Goal: Information Seeking & Learning: Learn about a topic

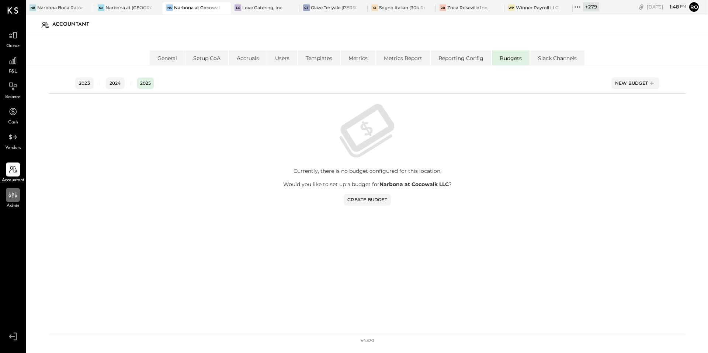
click at [7, 199] on div at bounding box center [13, 195] width 14 height 14
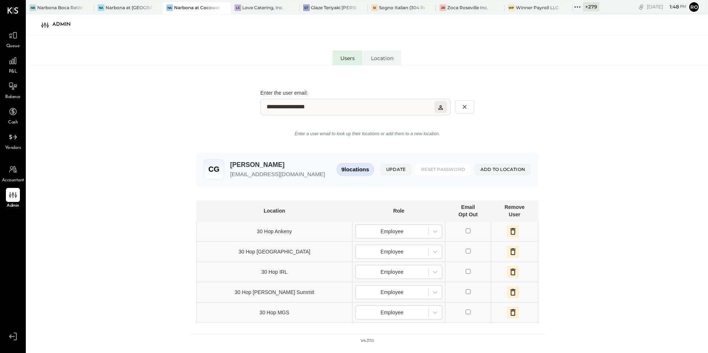
type input "**********"
click at [447, 168] on span "Reset Password" at bounding box center [443, 169] width 44 height 6
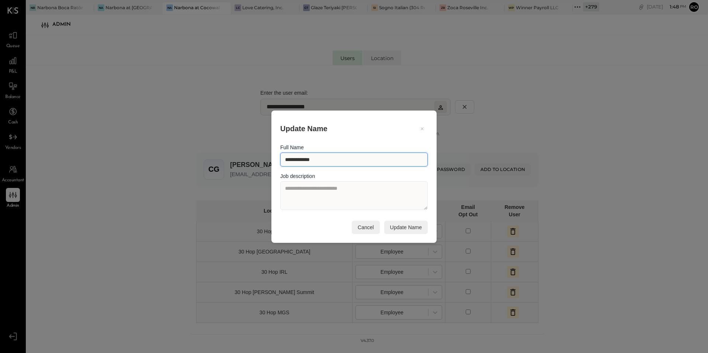
click at [397, 159] on input "**********" at bounding box center [353, 160] width 147 height 14
click at [423, 128] on icon at bounding box center [422, 128] width 7 height 7
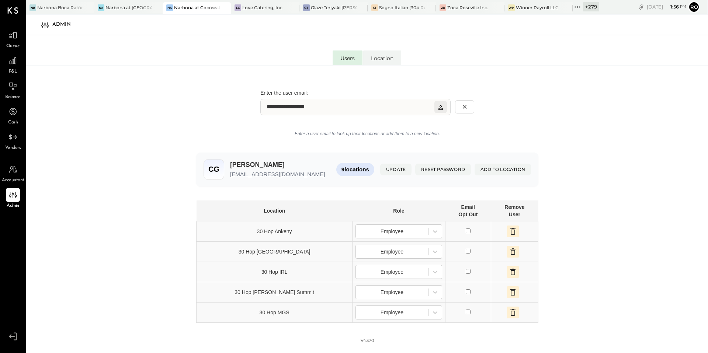
click at [579, 5] on icon at bounding box center [577, 7] width 10 height 10
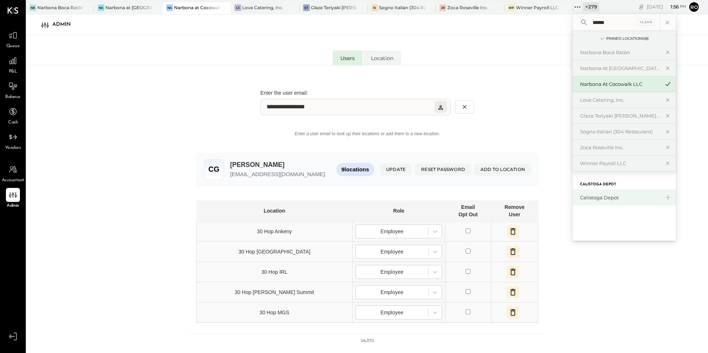
type input "******"
click at [587, 195] on div "Calistoga Depot" at bounding box center [620, 197] width 80 height 7
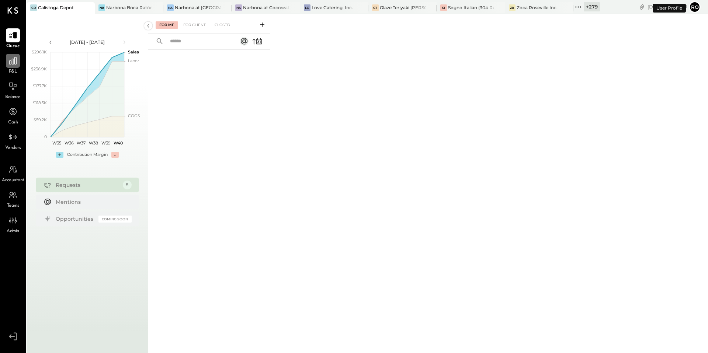
click at [8, 66] on div at bounding box center [13, 61] width 14 height 14
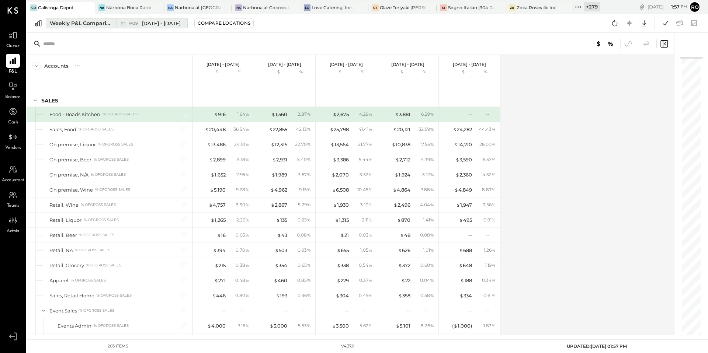
click at [86, 23] on div "Weekly P&L Comparison" at bounding box center [81, 23] width 62 height 7
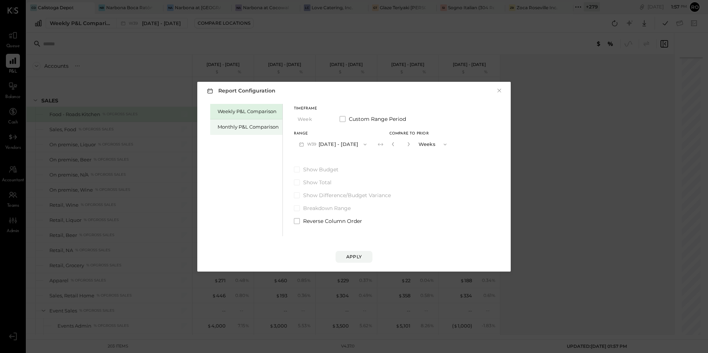
click at [219, 123] on div "Monthly P&L Comparison" at bounding box center [247, 126] width 61 height 7
click at [357, 145] on span "button" at bounding box center [362, 145] width 10 height 6
click at [305, 120] on button "Month" at bounding box center [312, 119] width 37 height 14
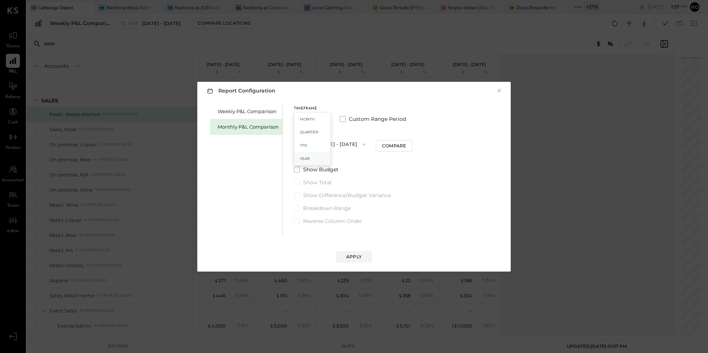
click at [312, 156] on div "Year" at bounding box center [312, 158] width 36 height 13
click at [324, 206] on span "Breakdown Range" at bounding box center [327, 208] width 48 height 7
click at [348, 254] on div "Apply" at bounding box center [353, 257] width 15 height 6
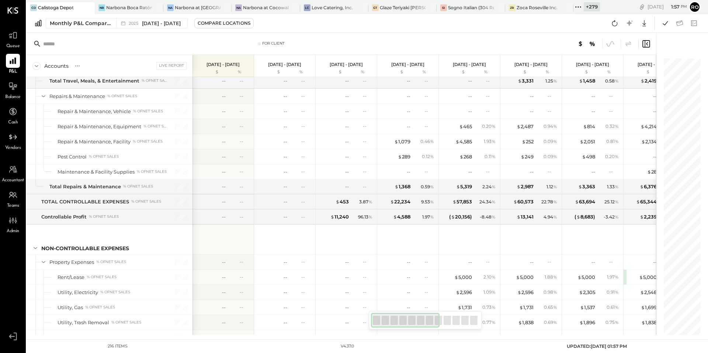
scroll to position [2356, 0]
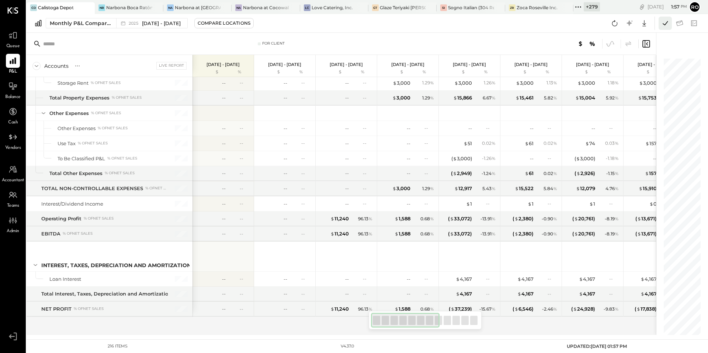
click at [665, 24] on icon at bounding box center [665, 23] width 10 height 10
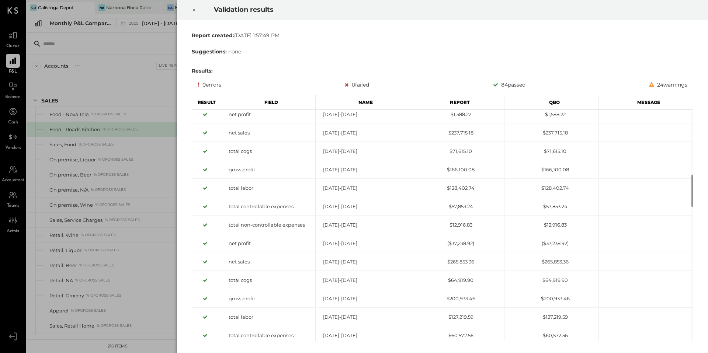
click at [160, 37] on div "Validation results Report created: [DATE] 1:57:49 PM Suggestions: none Results:…" at bounding box center [354, 176] width 708 height 353
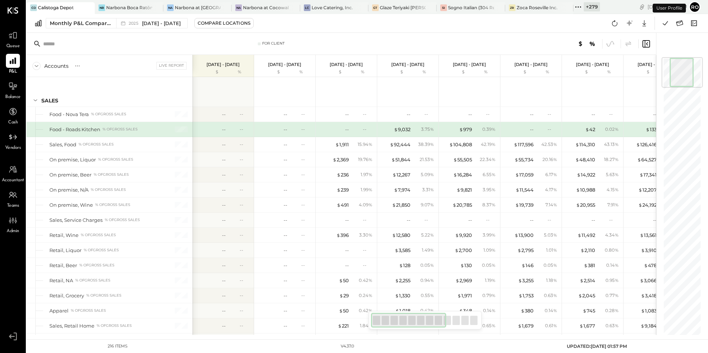
click at [694, 6] on button "Ro" at bounding box center [694, 7] width 12 height 12
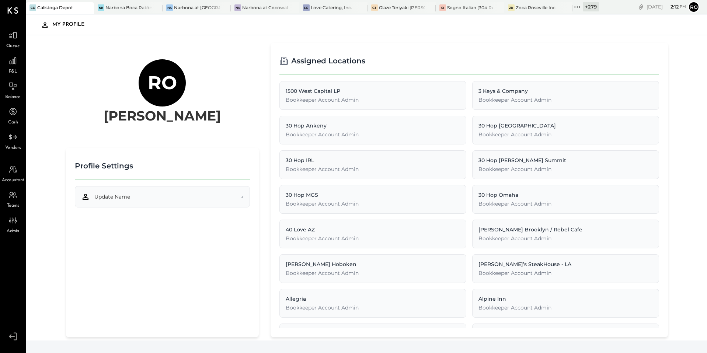
click at [225, 199] on button "Update Name →" at bounding box center [162, 196] width 175 height 21
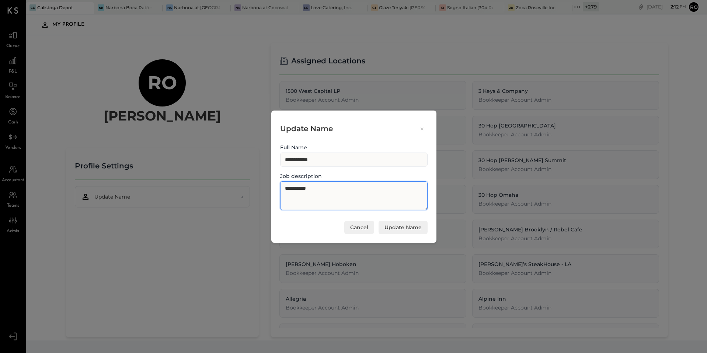
click at [318, 191] on textarea "**********" at bounding box center [353, 195] width 147 height 29
click at [361, 223] on button "Cancel" at bounding box center [359, 227] width 30 height 13
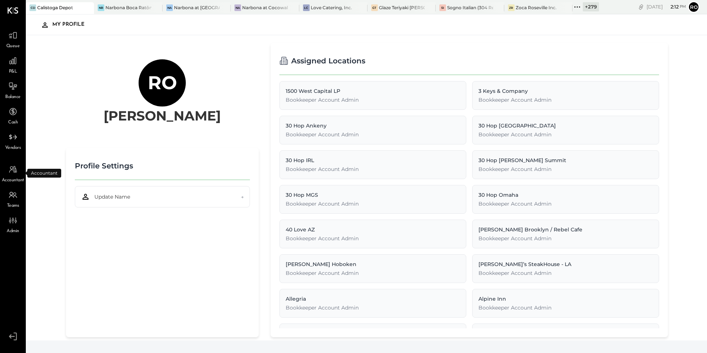
click at [17, 178] on span "Accountant" at bounding box center [13, 180] width 22 height 7
select select "**"
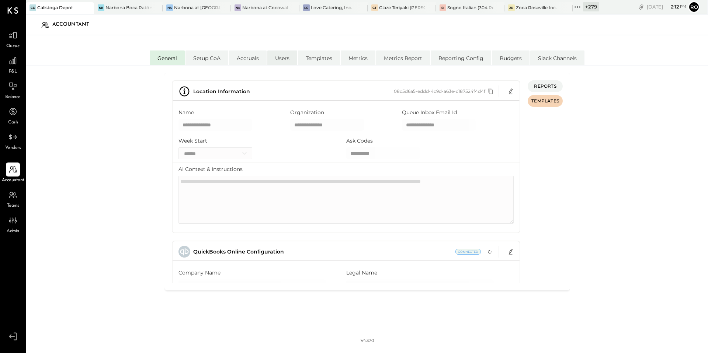
click at [293, 59] on li "Users" at bounding box center [282, 57] width 30 height 15
select select "**********"
select select "*****"
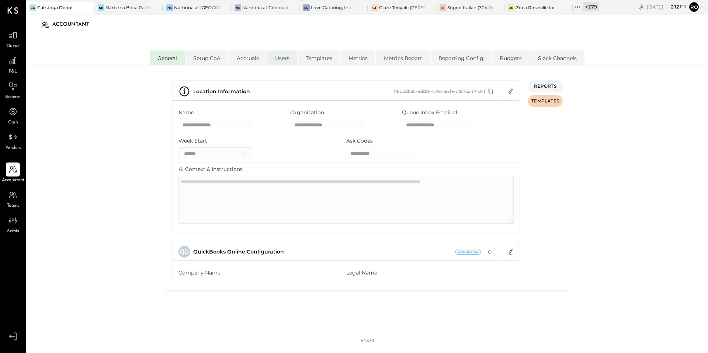
select select "*****"
select select "**********"
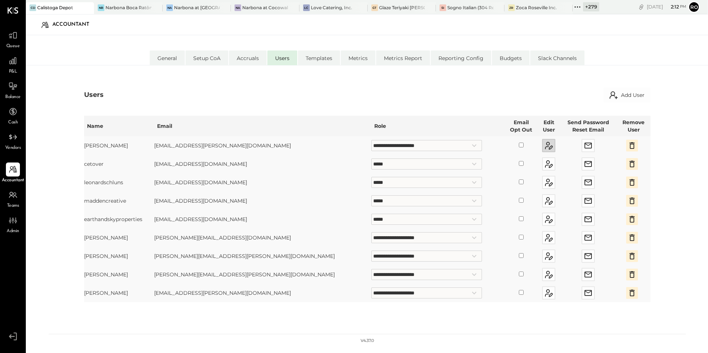
click at [544, 145] on icon "button" at bounding box center [548, 145] width 9 height 9
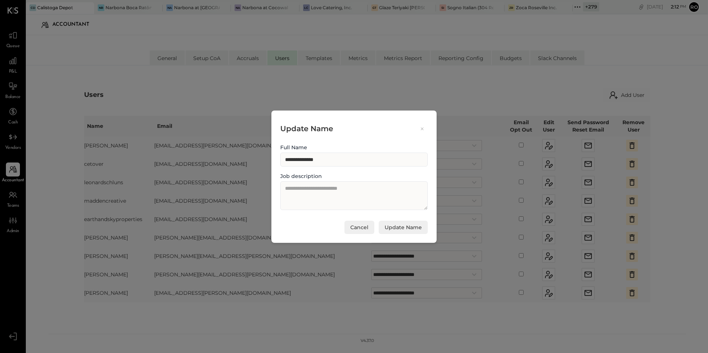
click at [360, 226] on button "Cancel" at bounding box center [359, 227] width 30 height 13
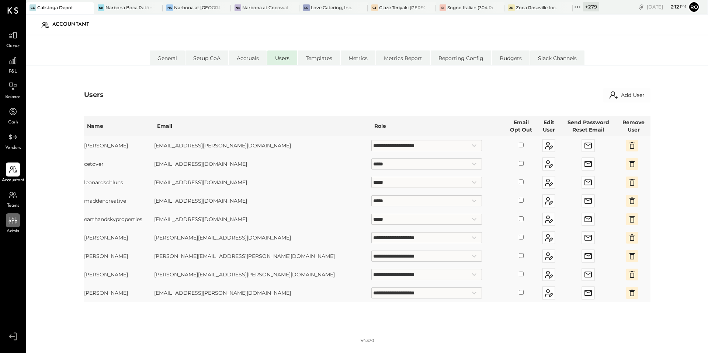
click at [11, 223] on icon at bounding box center [13, 221] width 10 height 10
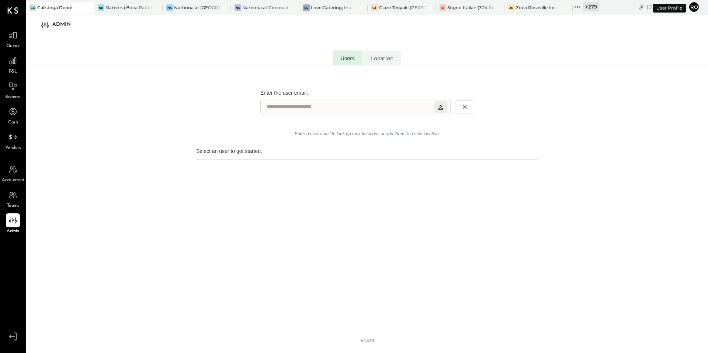
click at [367, 108] on input "Lookup user by email" at bounding box center [355, 107] width 190 height 17
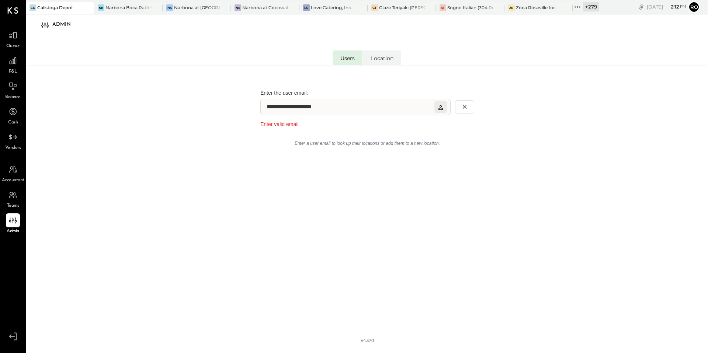
type input "**********"
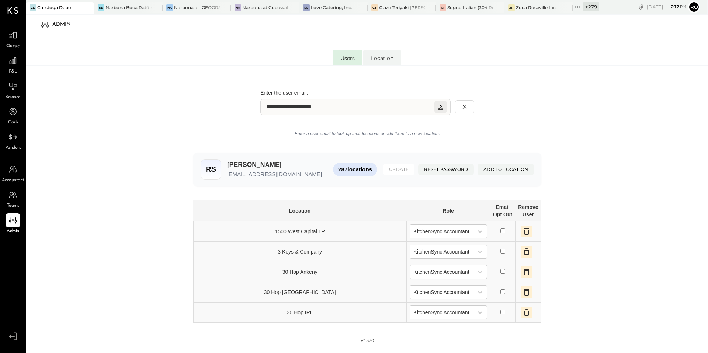
click at [393, 168] on span "Update" at bounding box center [399, 169] width 20 height 6
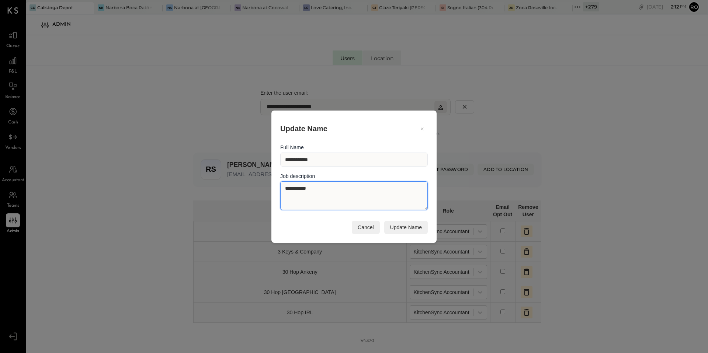
click at [358, 198] on textarea "**********" at bounding box center [353, 195] width 147 height 29
click at [423, 129] on icon at bounding box center [422, 128] width 7 height 7
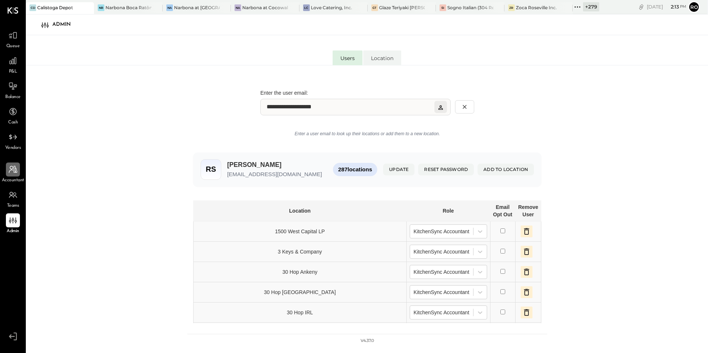
click at [14, 172] on icon at bounding box center [13, 170] width 10 height 10
select select "**"
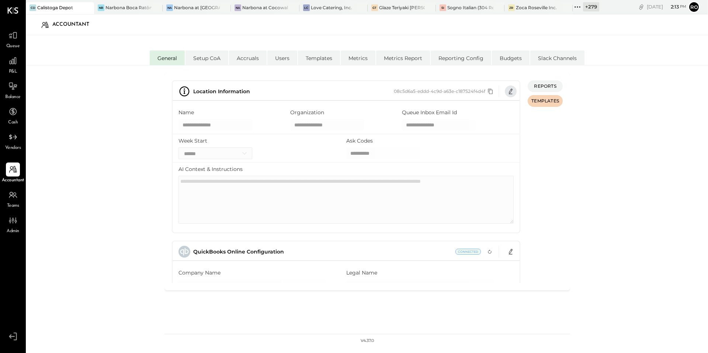
click at [510, 92] on icon "button" at bounding box center [511, 91] width 6 height 6
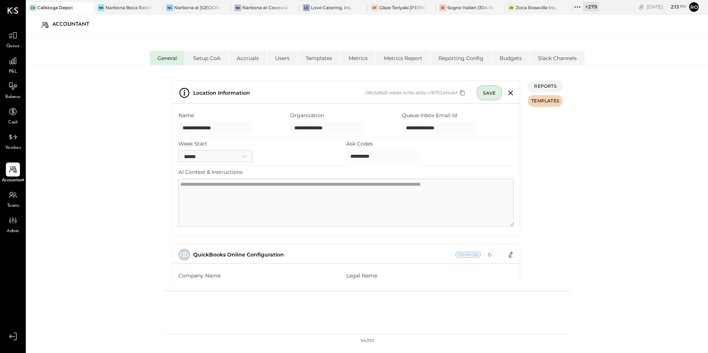
click at [512, 94] on icon "button" at bounding box center [511, 93] width 12 height 12
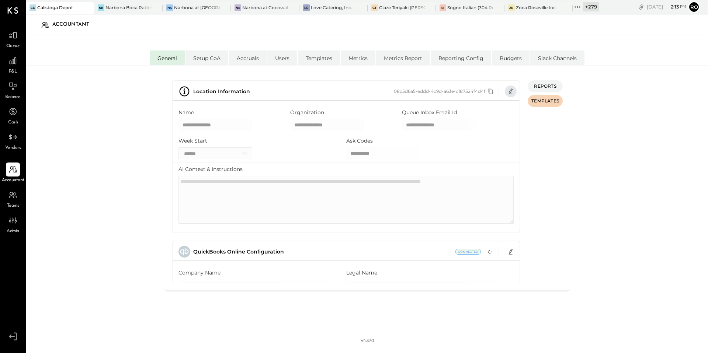
click at [512, 89] on icon "button" at bounding box center [511, 91] width 6 height 6
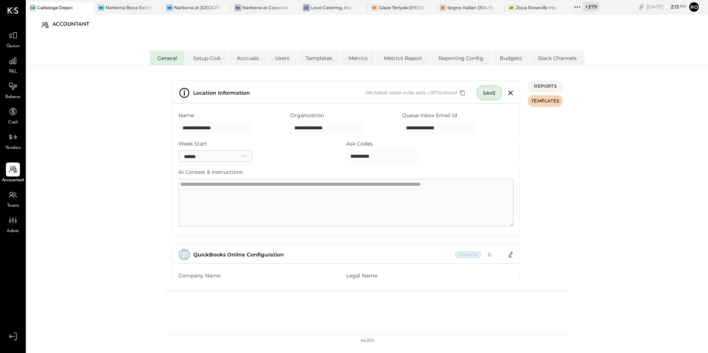
click at [380, 209] on textarea "AI Context & Instructions" at bounding box center [345, 203] width 335 height 48
click at [695, 8] on button "Ro" at bounding box center [694, 7] width 12 height 12
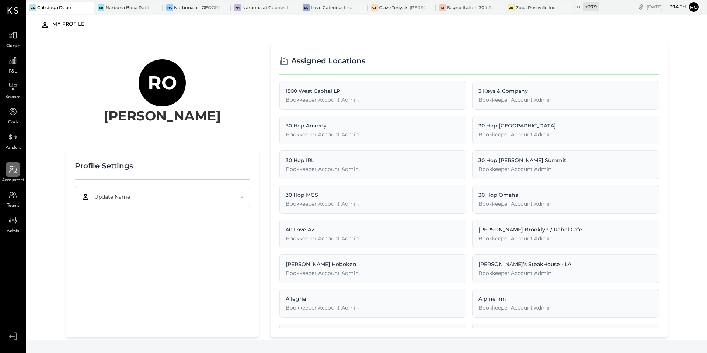
click at [15, 176] on div at bounding box center [13, 170] width 14 height 14
select select "**"
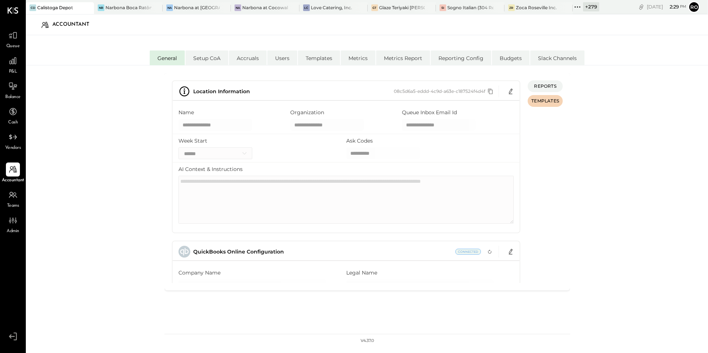
click at [554, 136] on div "REPORTS TEMPLATES" at bounding box center [544, 179] width 35 height 198
click at [578, 8] on icon at bounding box center [577, 7] width 10 height 10
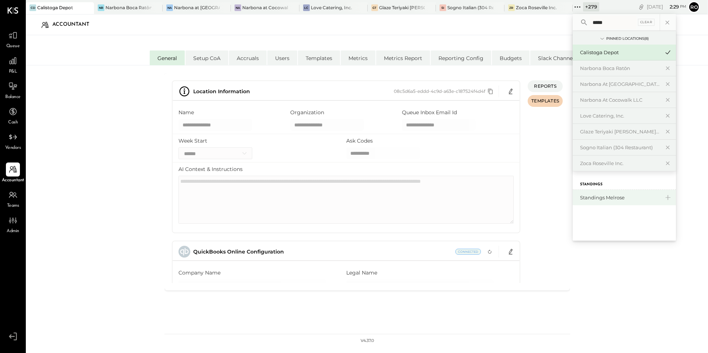
type input "*****"
click at [614, 196] on div "Standings Melrose" at bounding box center [620, 197] width 80 height 7
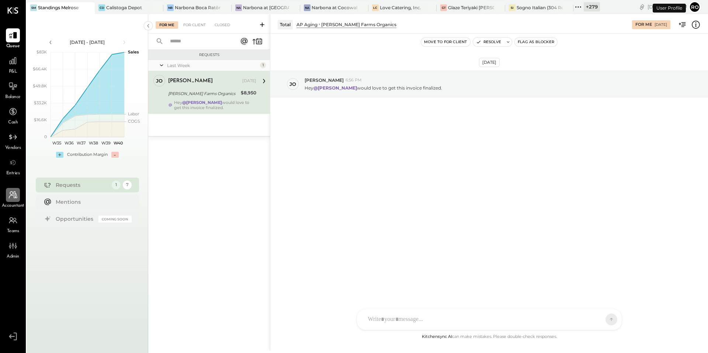
click at [8, 199] on div at bounding box center [13, 195] width 14 height 14
select select "**"
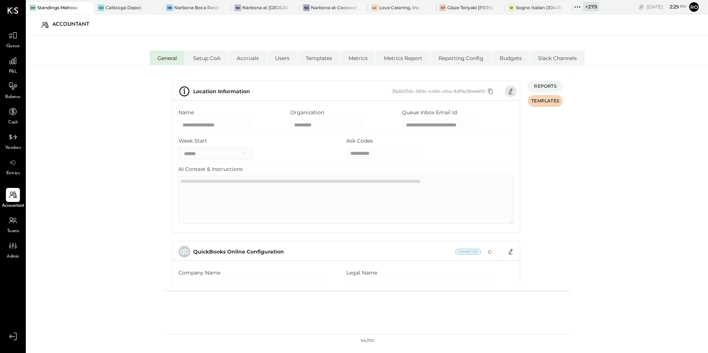
click at [511, 89] on icon "button" at bounding box center [511, 91] width 6 height 6
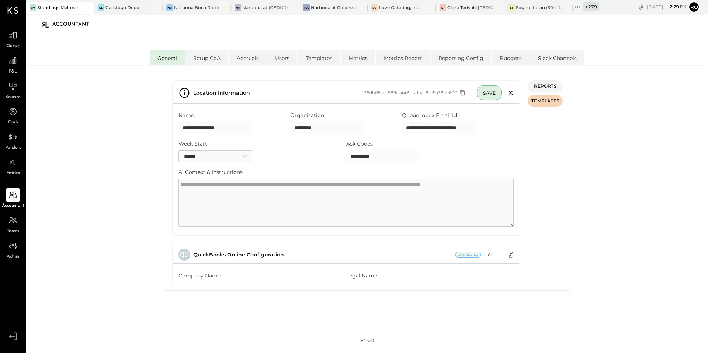
click at [454, 127] on input "**********" at bounding box center [439, 128] width 74 height 12
click at [454, 126] on input "**********" at bounding box center [439, 128] width 74 height 12
click at [578, 7] on icon at bounding box center [577, 7] width 10 height 10
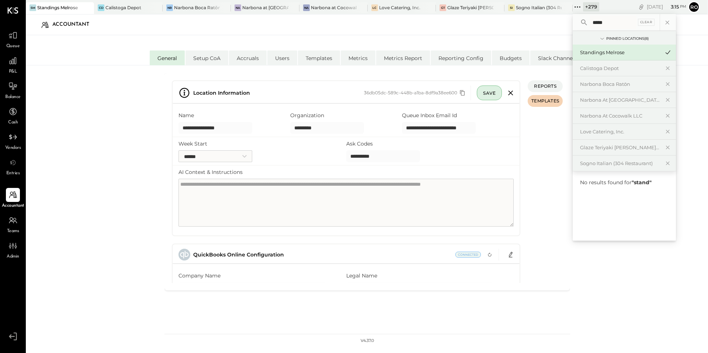
type input "*****"
click at [599, 55] on div "Standings Melrose" at bounding box center [620, 52] width 80 height 7
click at [600, 54] on div "Standings Melrose" at bounding box center [620, 52] width 80 height 7
click at [632, 52] on div "Standings Melrose" at bounding box center [620, 52] width 80 height 7
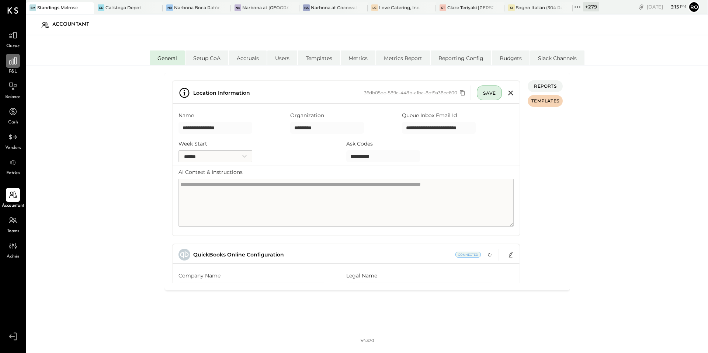
click at [14, 65] on icon at bounding box center [13, 61] width 10 height 10
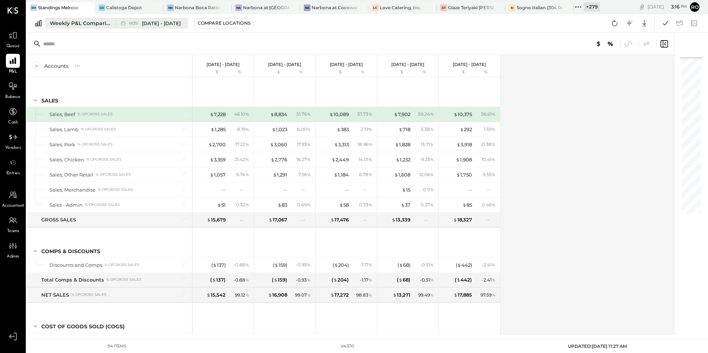
click at [77, 22] on div "Weekly P&L Comparison" at bounding box center [81, 23] width 62 height 7
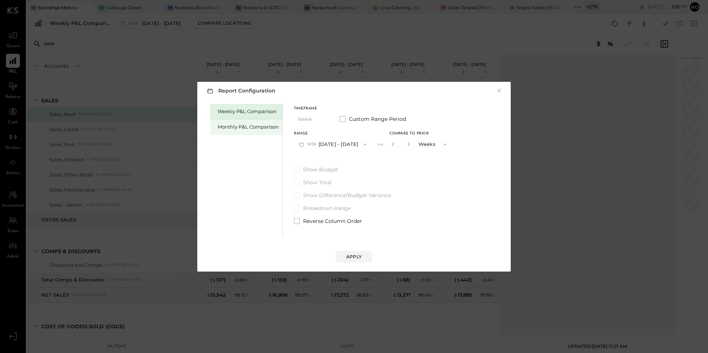
click at [268, 132] on div "Monthly P&L Comparison" at bounding box center [246, 126] width 72 height 15
click at [382, 144] on div "Compare" at bounding box center [394, 146] width 24 height 6
click at [405, 144] on icon "button" at bounding box center [407, 144] width 4 height 4
type input "*"
click at [355, 257] on div "Apply" at bounding box center [353, 257] width 15 height 6
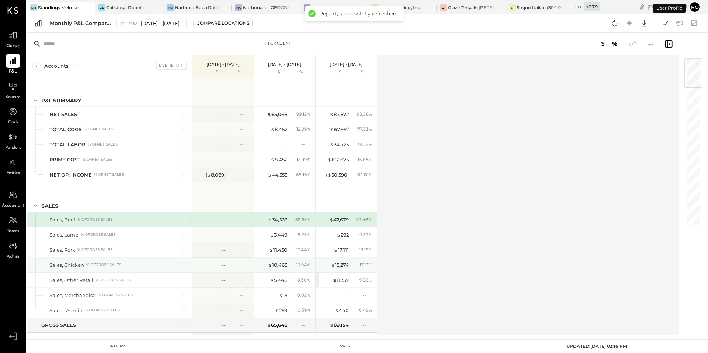
scroll to position [6, 0]
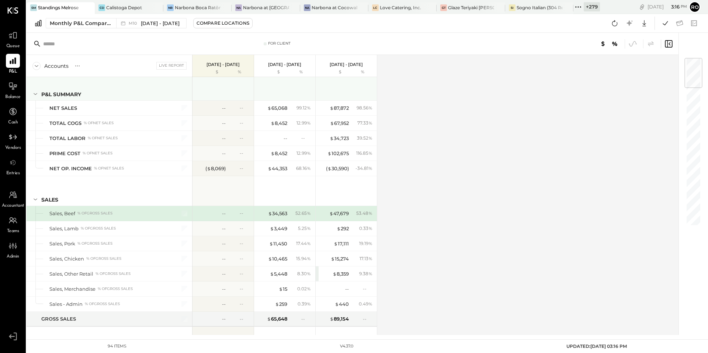
click at [36, 95] on icon at bounding box center [35, 94] width 8 height 8
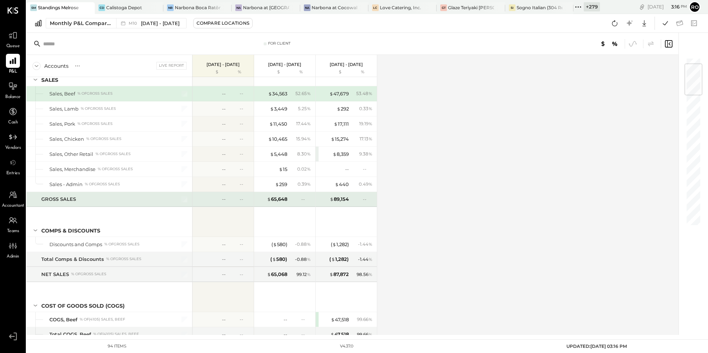
scroll to position [49, 0]
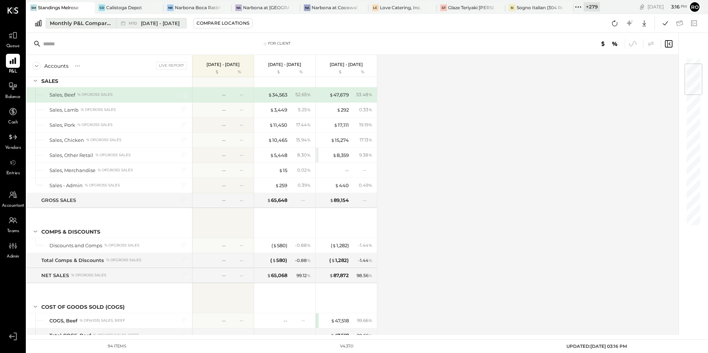
click at [143, 25] on span "[DATE] - [DATE]" at bounding box center [160, 23] width 39 height 7
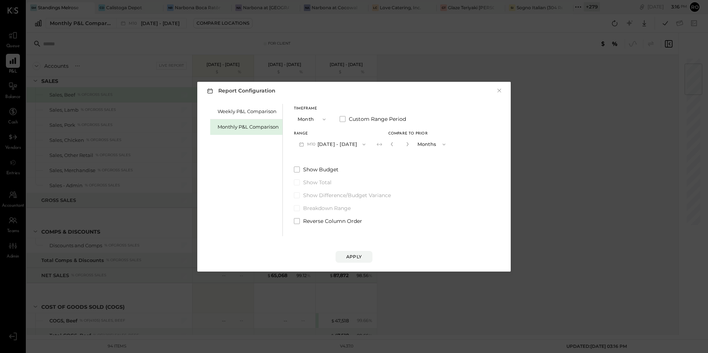
click at [346, 146] on button "M10 [DATE] - [DATE]" at bounding box center [332, 144] width 77 height 14
click at [339, 162] on span "[DATE] - [DATE]" at bounding box center [329, 160] width 35 height 6
click at [352, 257] on div "Apply" at bounding box center [353, 257] width 15 height 6
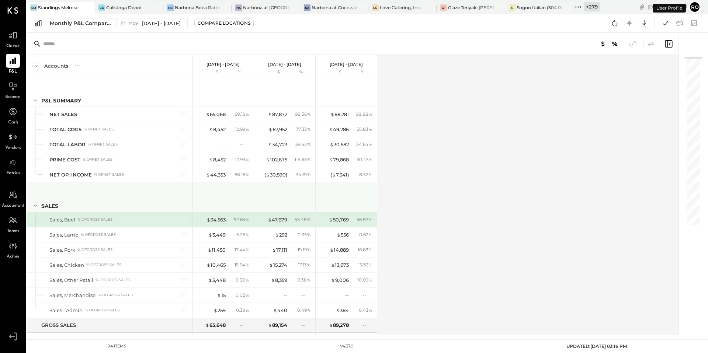
scroll to position [6, 0]
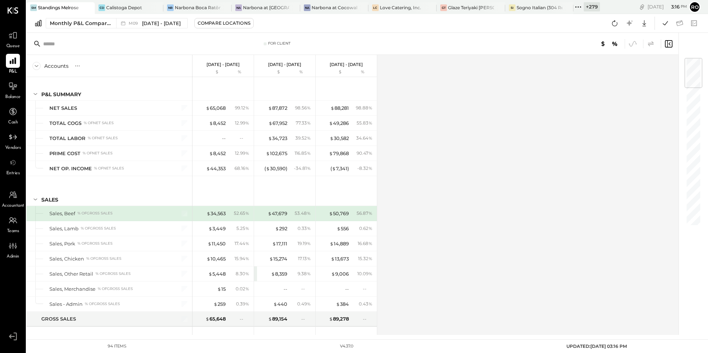
click at [655, 43] on icon at bounding box center [650, 43] width 9 height 9
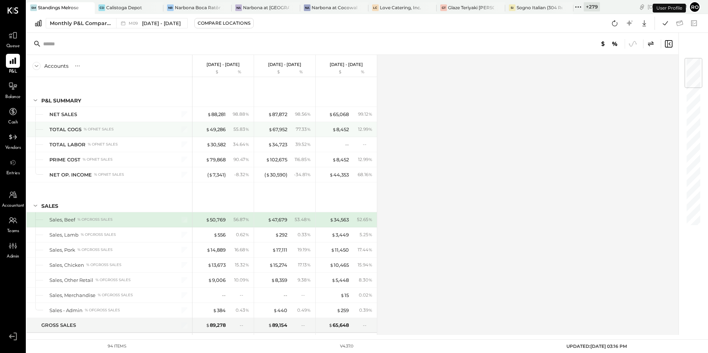
scroll to position [6, 0]
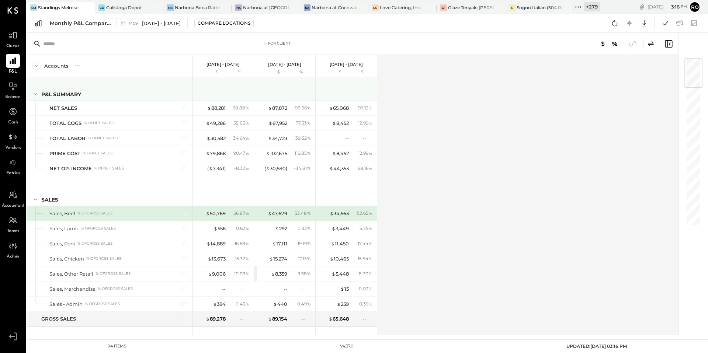
click at [34, 93] on icon at bounding box center [35, 94] width 8 height 8
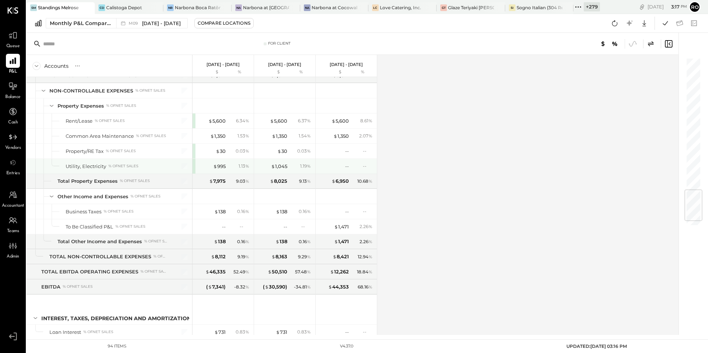
scroll to position [1103, 0]
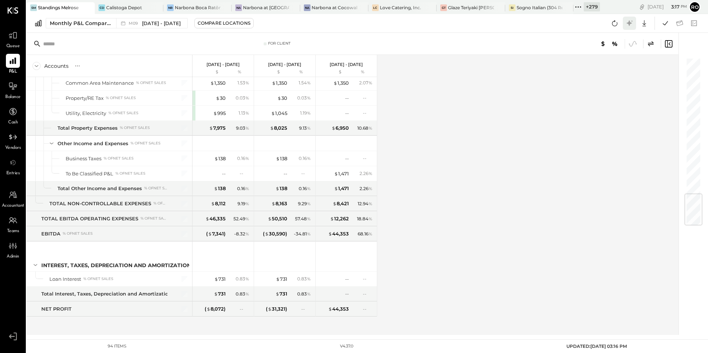
click at [629, 22] on icon at bounding box center [629, 23] width 6 height 6
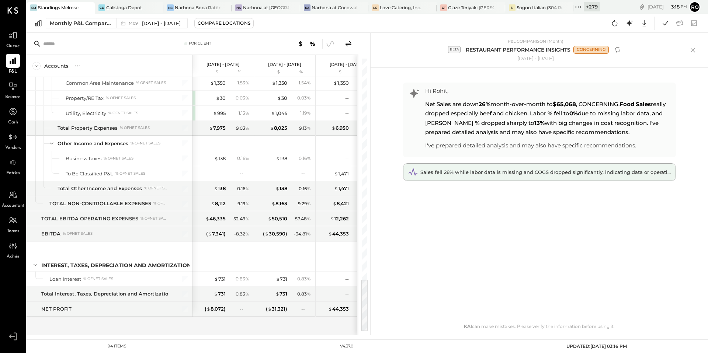
click at [554, 175] on span "Sales fell 26% while labor data is missing and COGS dropped significantly, indi…" at bounding box center [558, 172] width 276 height 6
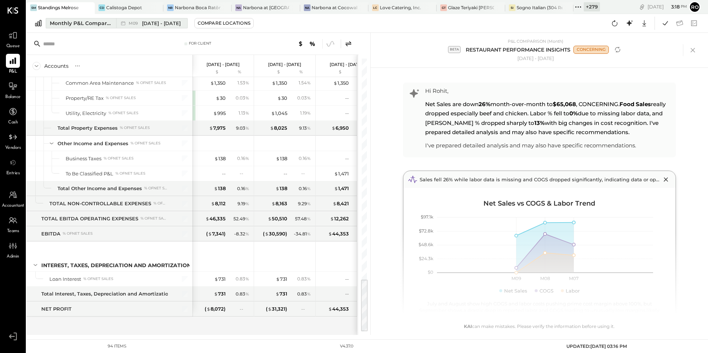
click at [164, 20] on span "[DATE] - [DATE]" at bounding box center [161, 23] width 39 height 7
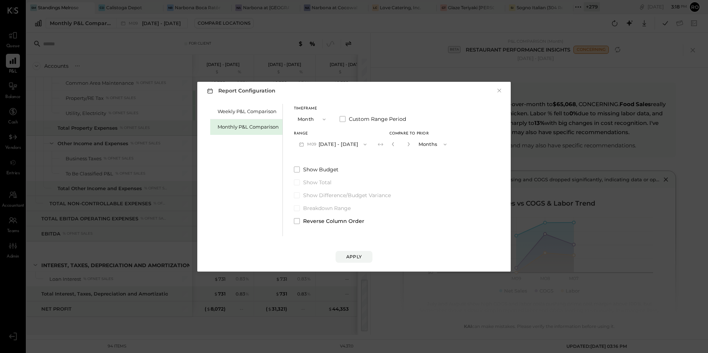
click at [407, 147] on button "button" at bounding box center [408, 144] width 6 height 8
click at [407, 145] on icon "button" at bounding box center [408, 144] width 4 height 4
type input "*"
click at [360, 254] on div "Apply" at bounding box center [353, 257] width 15 height 6
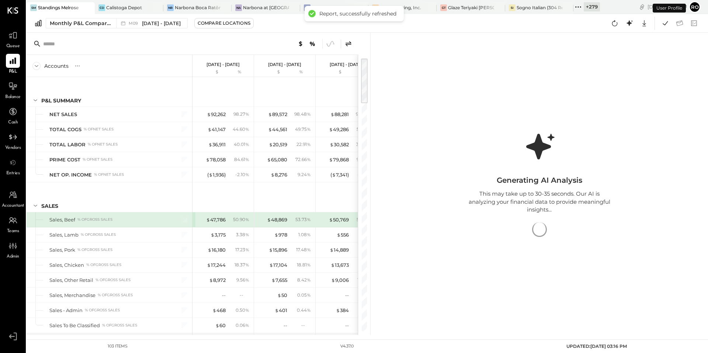
scroll to position [6, 0]
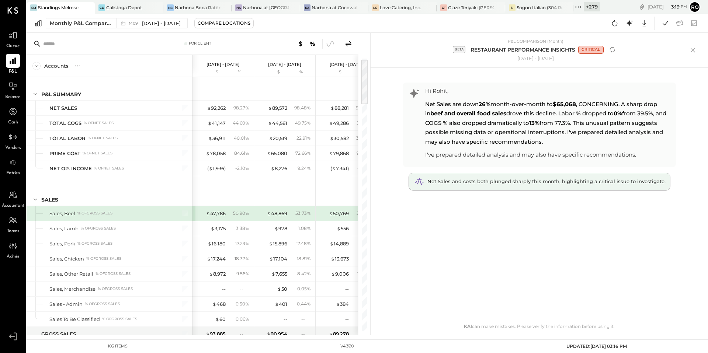
click at [554, 182] on span "Net Sales and costs both plunged sharply this month, highlighting a critical is…" at bounding box center [546, 181] width 238 height 6
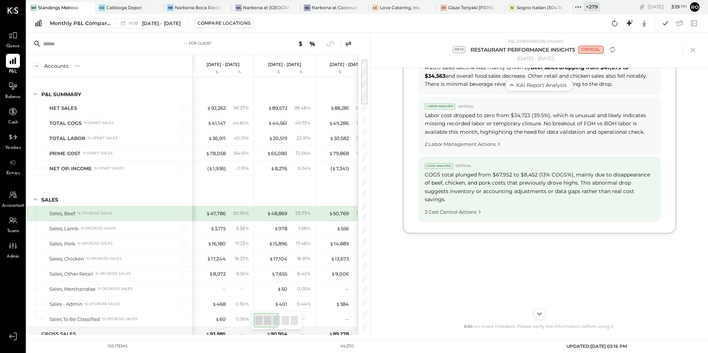
scroll to position [358, 0]
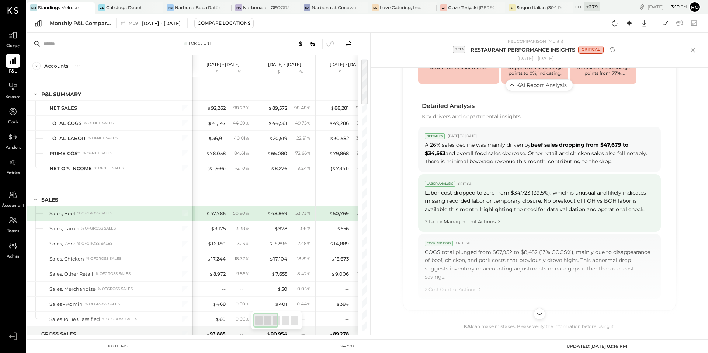
click at [523, 210] on div "Labor cost dropped to zero from $34,723 (39.5%), which is unusual and likely in…" at bounding box center [539, 201] width 229 height 25
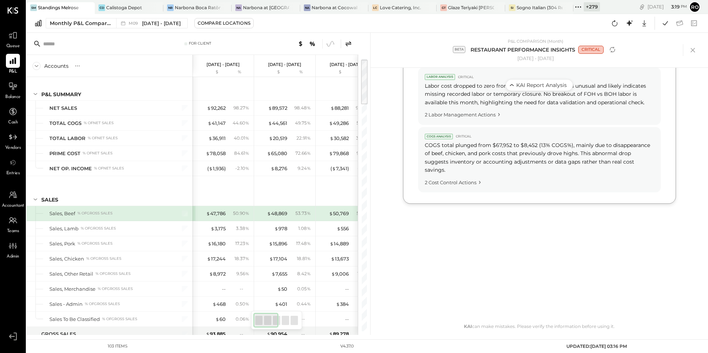
scroll to position [471, 0]
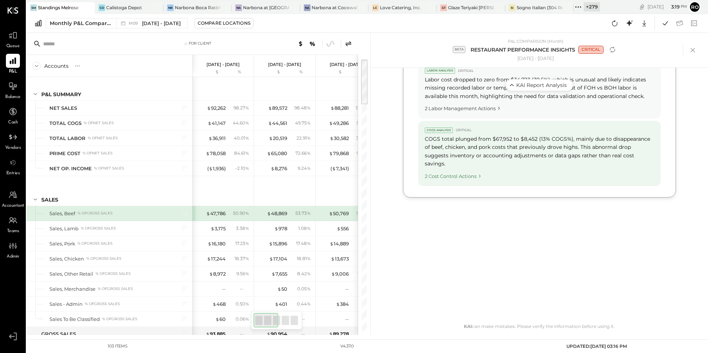
click at [477, 170] on div "2 Cost Control Actions" at bounding box center [539, 175] width 229 height 10
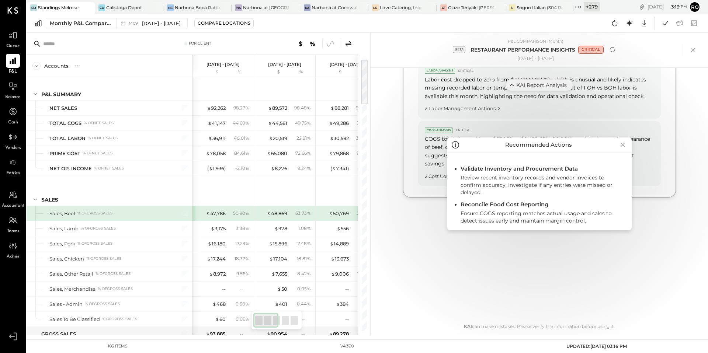
click at [625, 148] on icon at bounding box center [622, 145] width 10 height 12
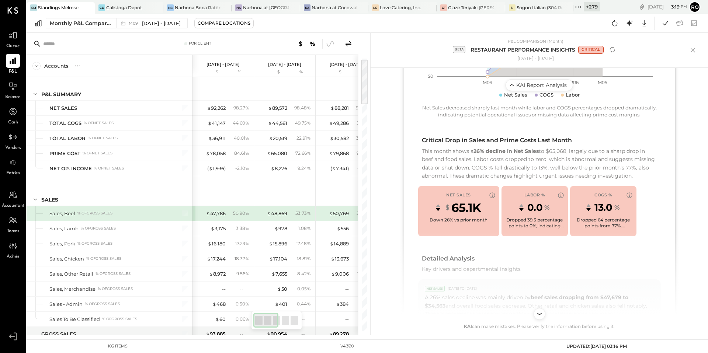
scroll to position [0, 0]
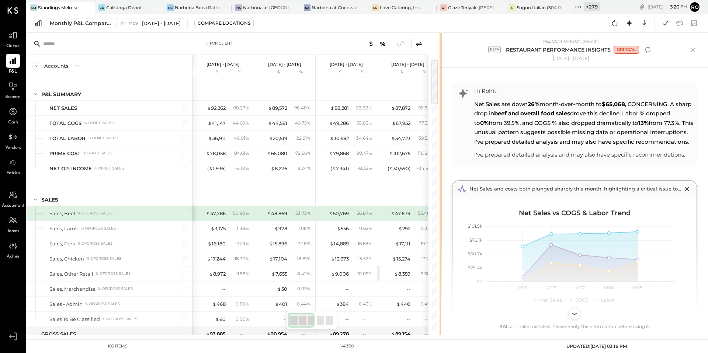
drag, startPoint x: 369, startPoint y: 219, endPoint x: 439, endPoint y: 220, distance: 69.7
click at [439, 220] on div at bounding box center [440, 184] width 2 height 302
